Goal: Find specific page/section: Find specific page/section

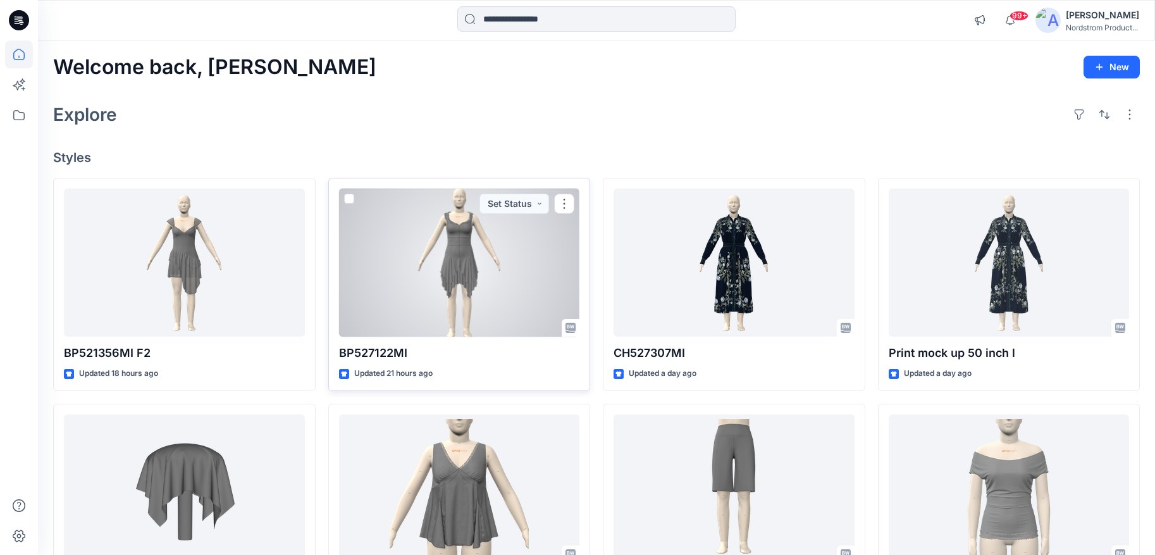
scroll to position [1, 0]
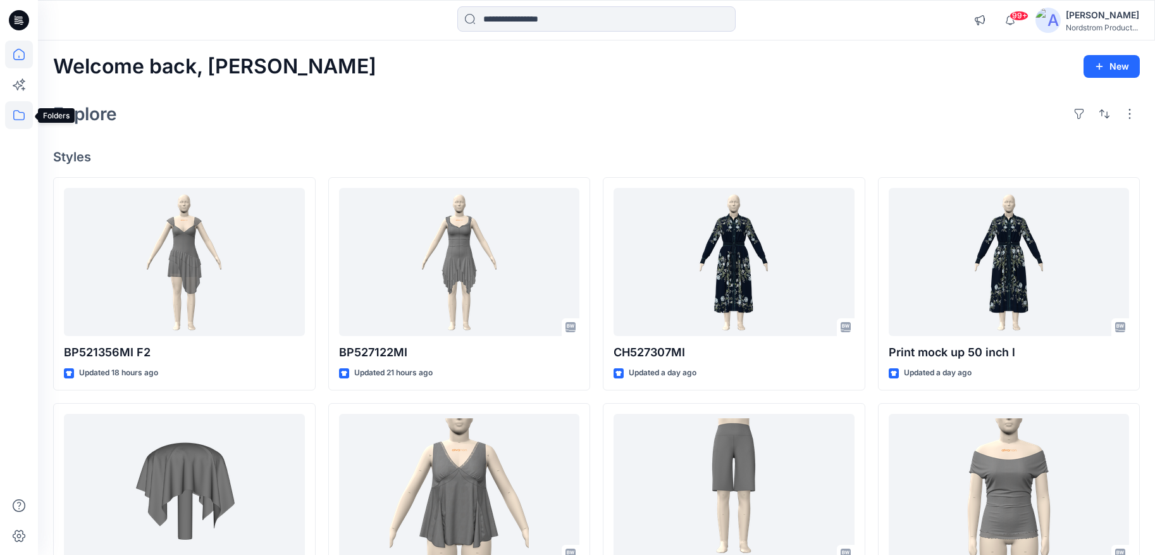
click at [19, 115] on icon at bounding box center [19, 115] width 28 height 28
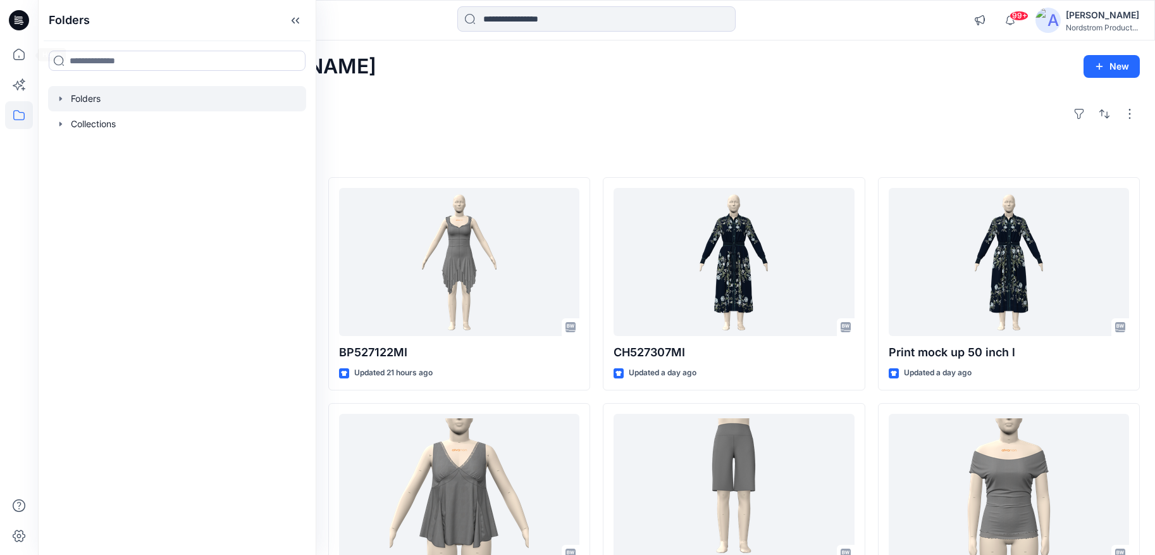
click at [76, 101] on div at bounding box center [177, 98] width 258 height 25
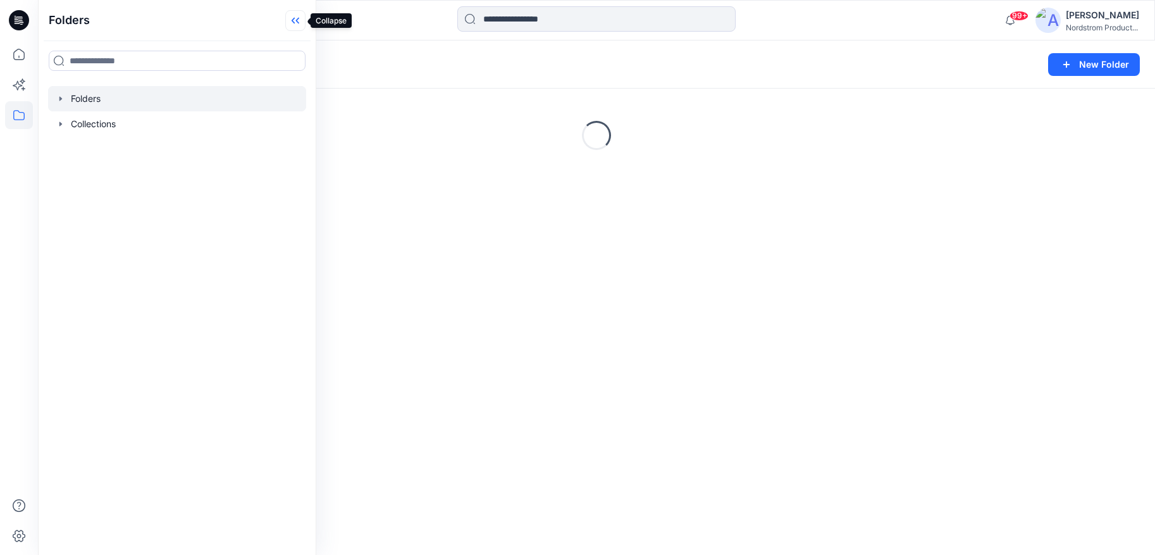
click at [292, 22] on icon at bounding box center [295, 20] width 20 height 21
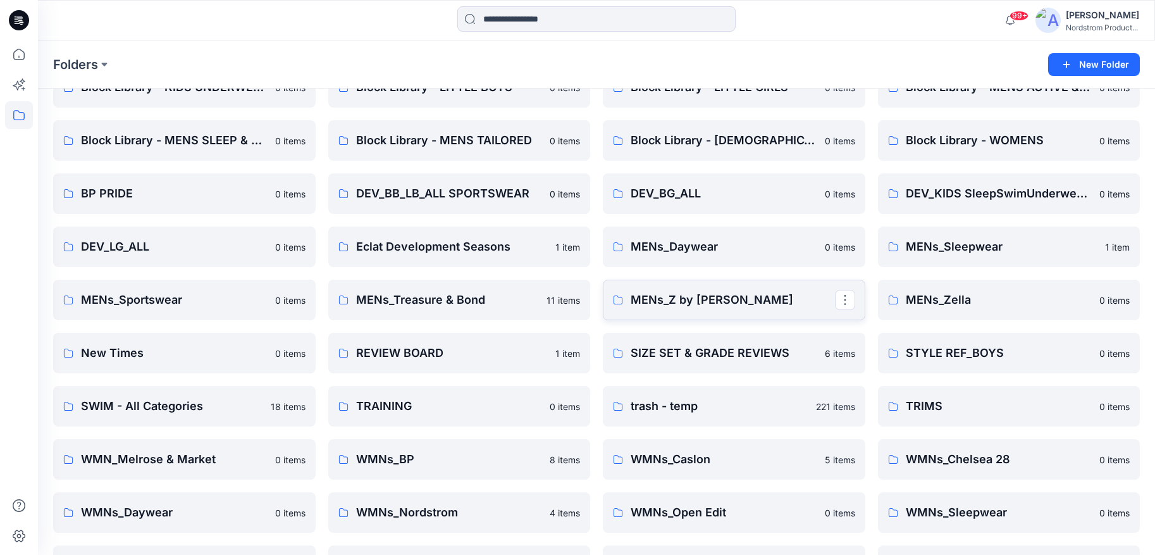
scroll to position [225, 0]
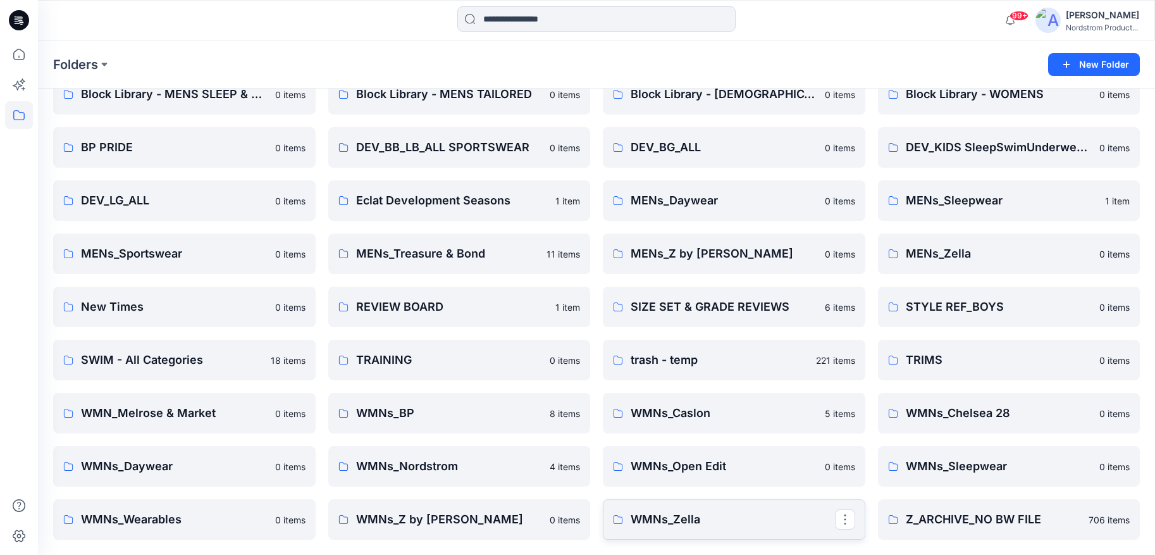
click at [758, 470] on p "WMNs_Zella" at bounding box center [733, 519] width 204 height 18
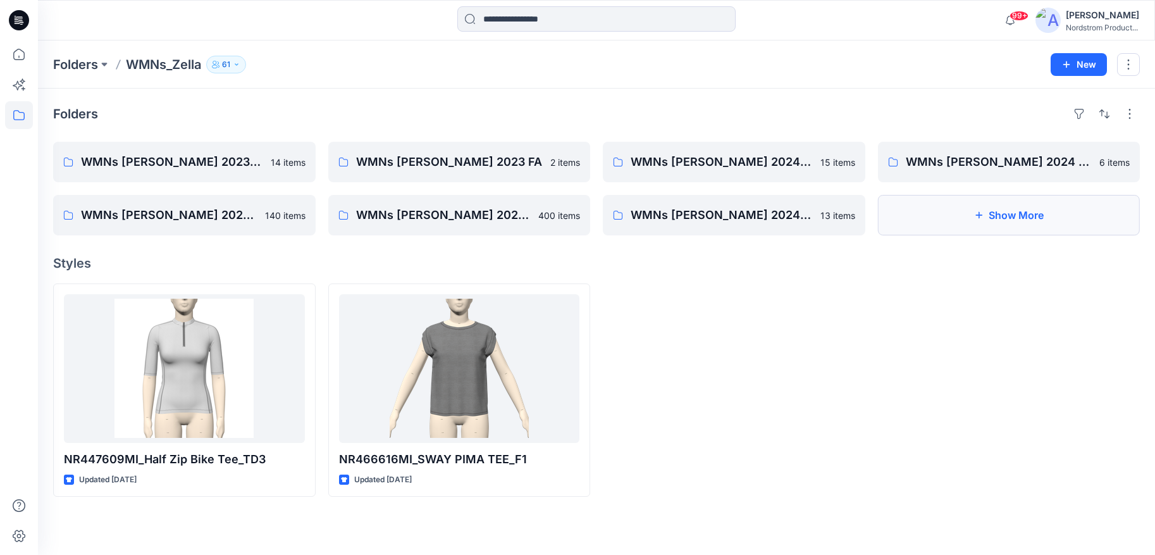
click at [910, 214] on button "Show More" at bounding box center [1009, 215] width 263 height 40
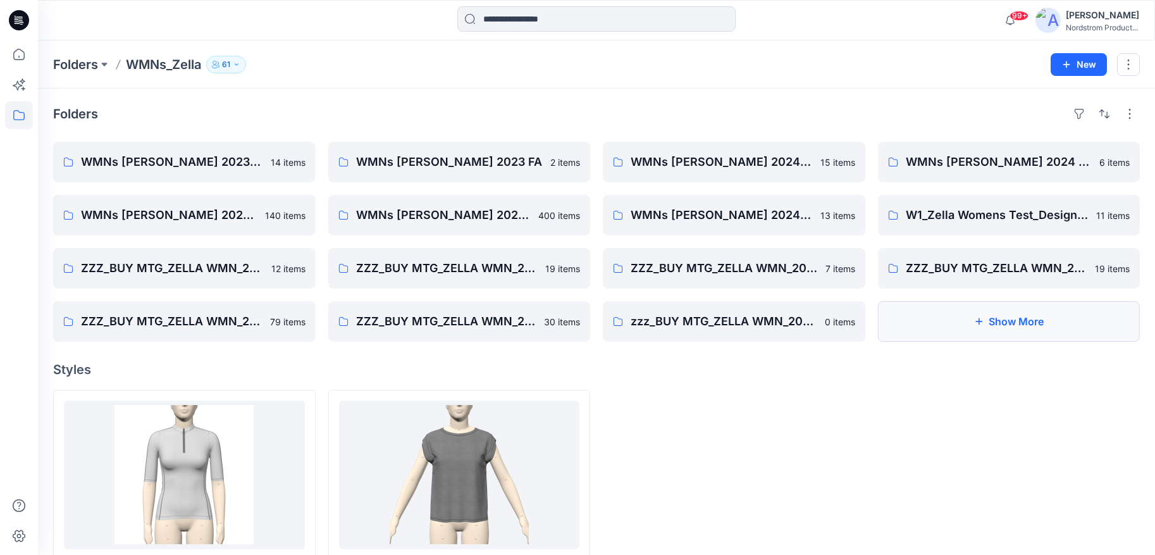
click at [910, 315] on button "Show More" at bounding box center [1009, 321] width 263 height 40
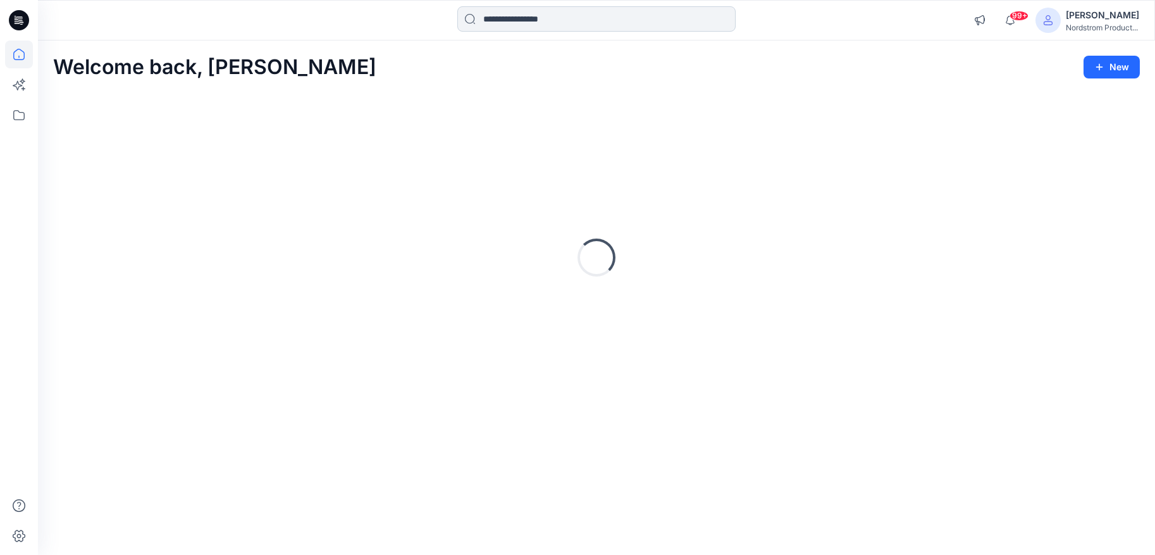
click at [569, 25] on input at bounding box center [596, 18] width 278 height 25
paste input "**********"
type input "**********"
